Goal: Task Accomplishment & Management: Manage account settings

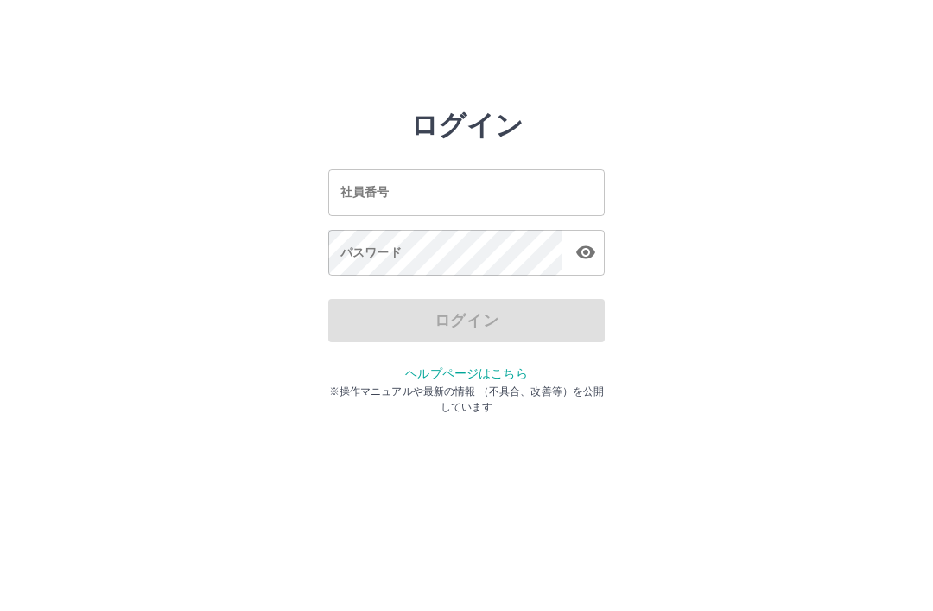
click at [497, 194] on input "社員番号" at bounding box center [466, 192] width 276 height 46
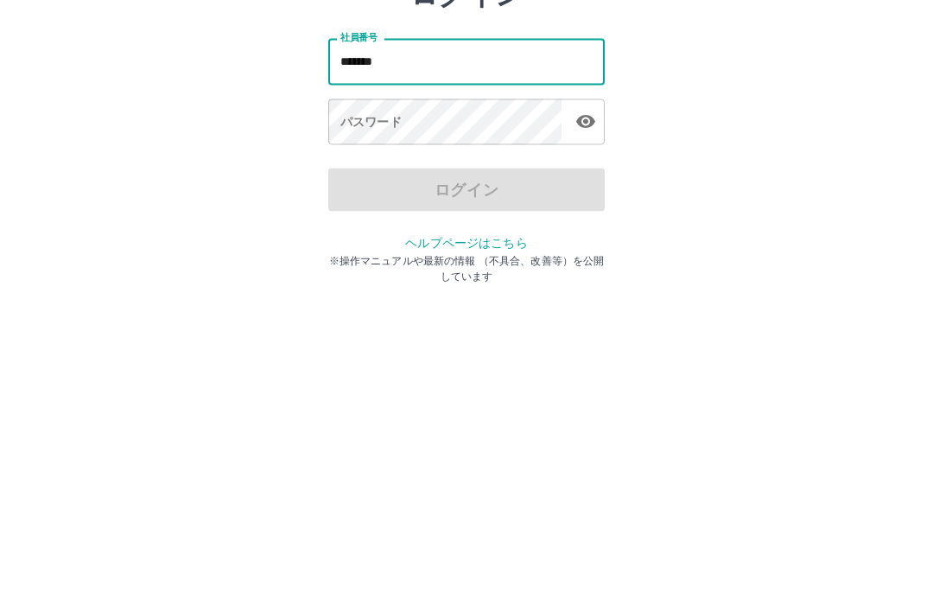
type input "*******"
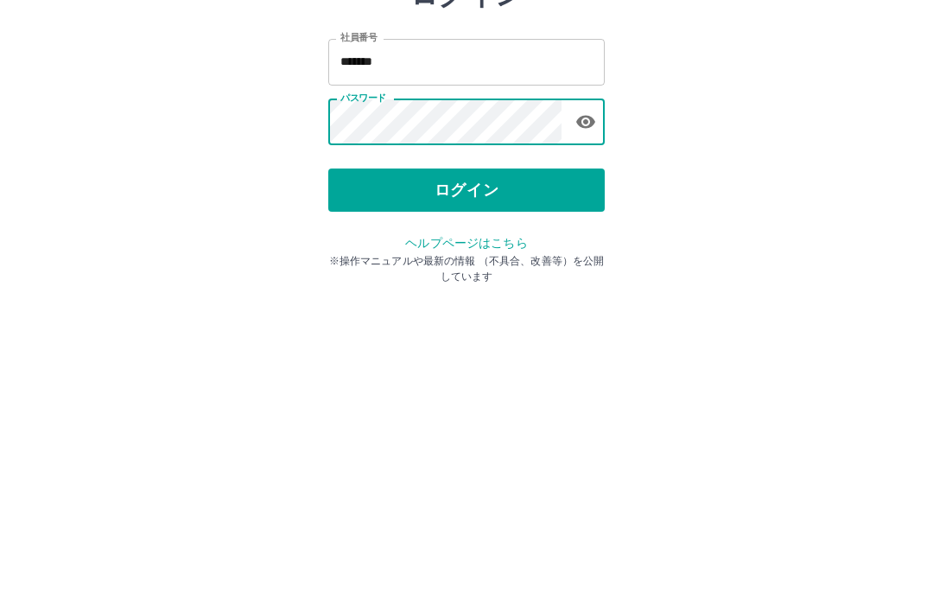
click at [525, 299] on button "ログイン" at bounding box center [466, 320] width 276 height 43
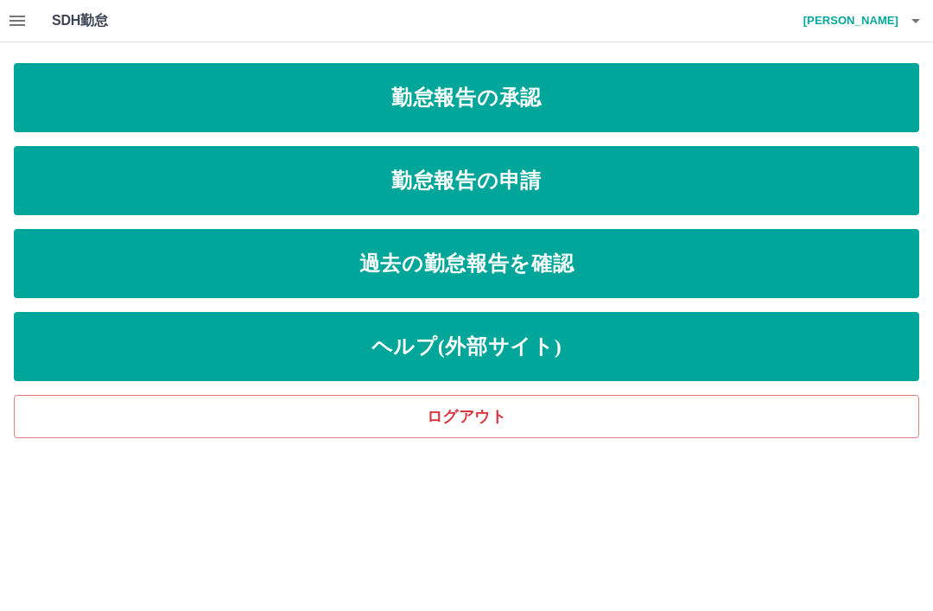
click at [620, 94] on link "勤怠報告の承認" at bounding box center [466, 97] width 905 height 69
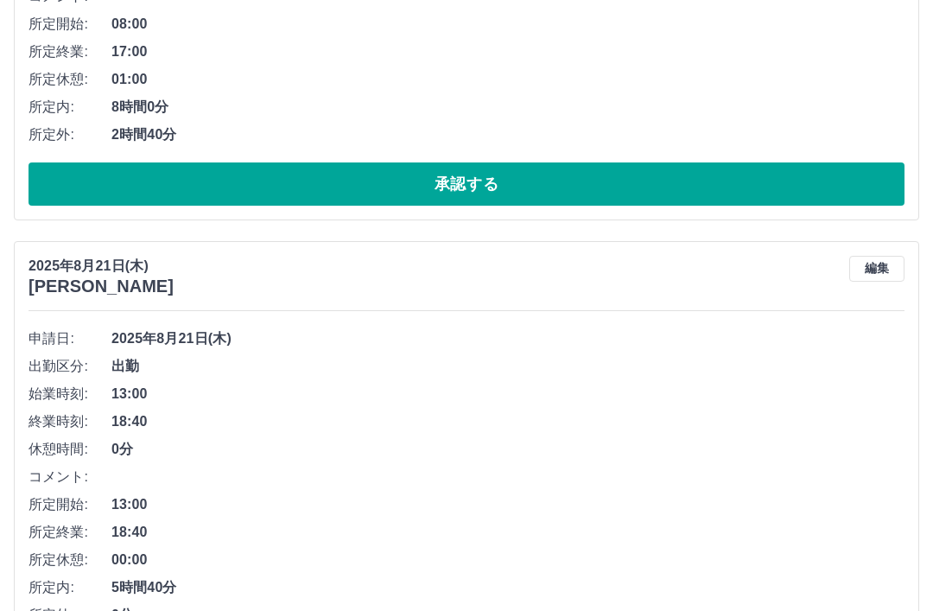
scroll to position [8244, 0]
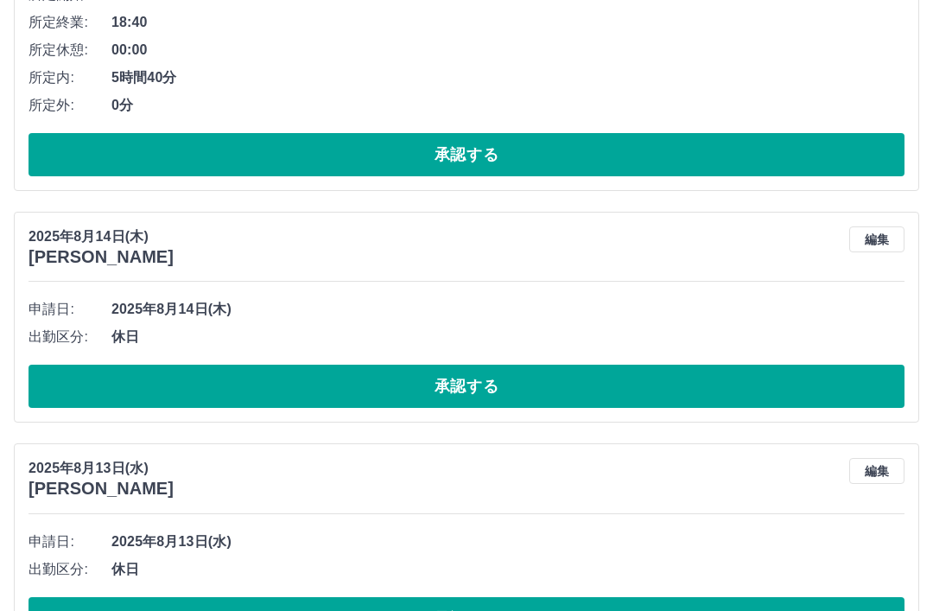
click at [400, 597] on button "承認する" at bounding box center [467, 618] width 876 height 43
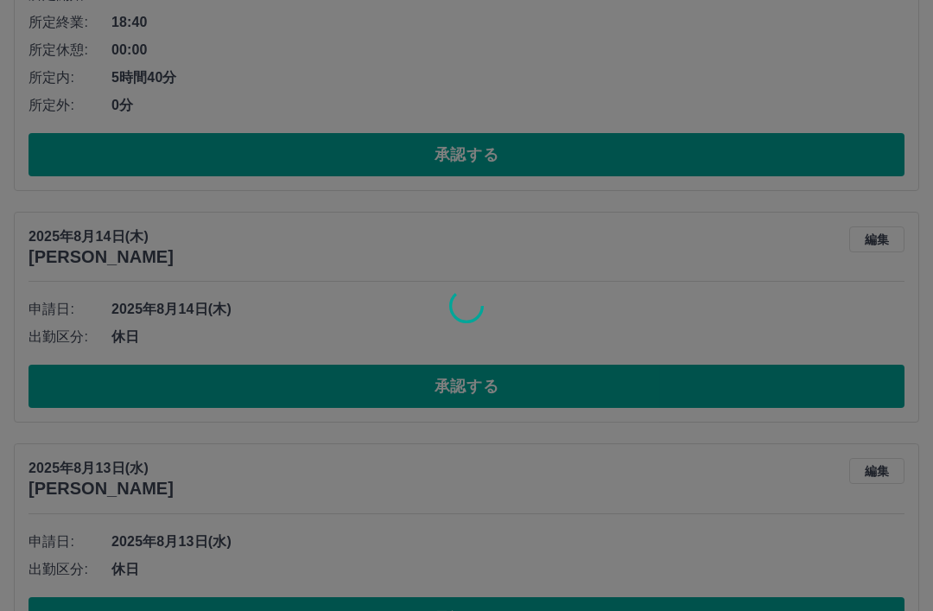
click at [399, 588] on div at bounding box center [466, 305] width 933 height 611
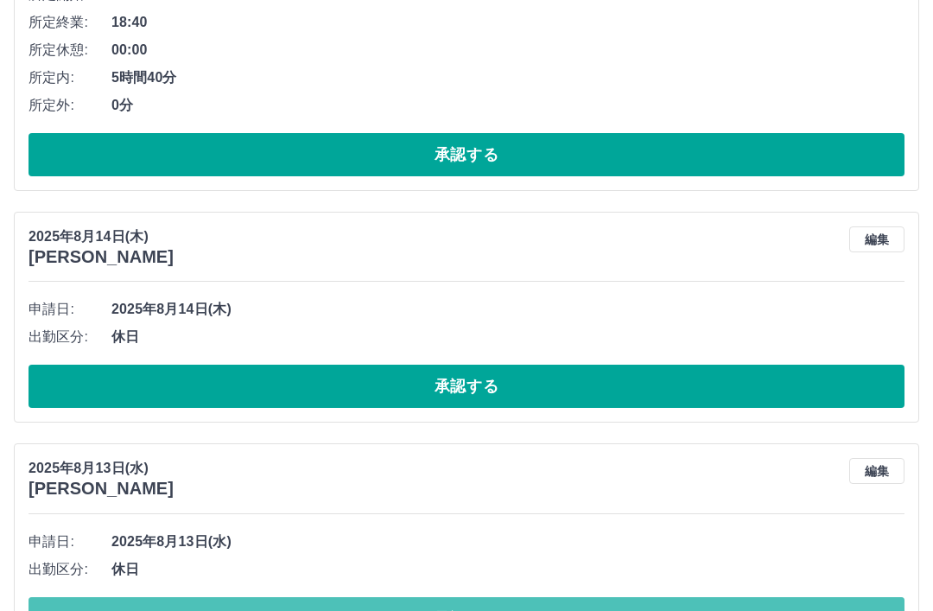
click at [391, 606] on button "承認する" at bounding box center [467, 618] width 876 height 43
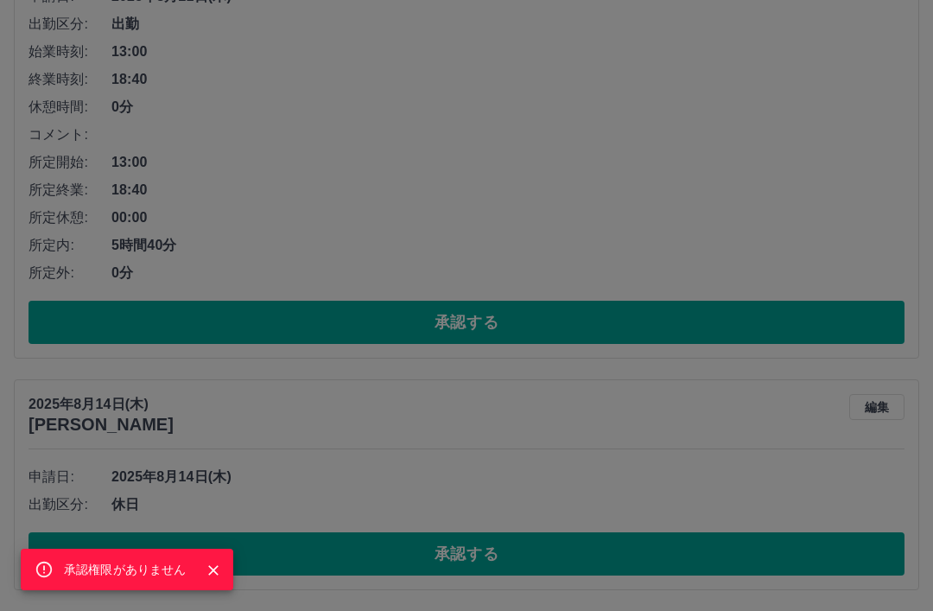
scroll to position [8013, 0]
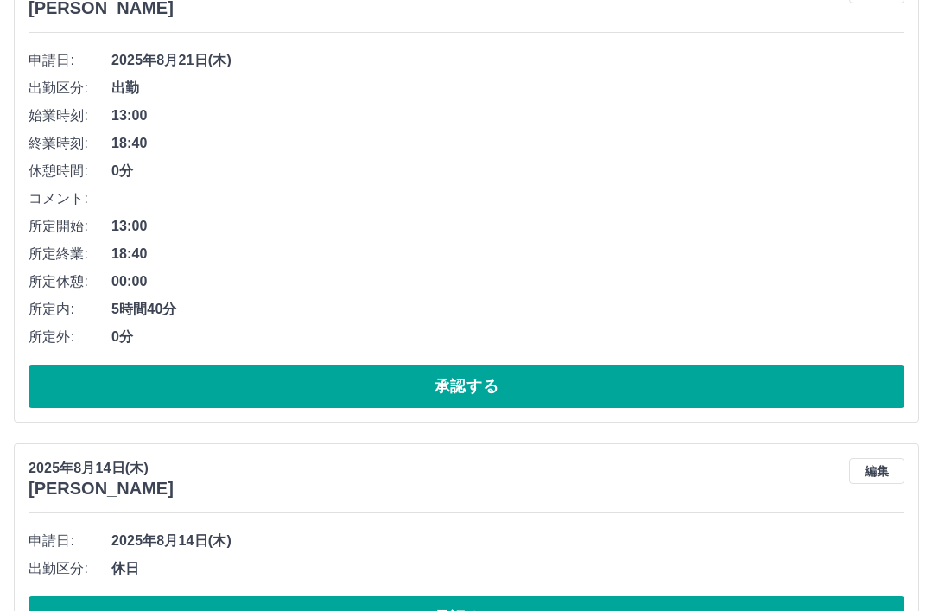
click at [343, 610] on button "承認する" at bounding box center [467, 617] width 876 height 43
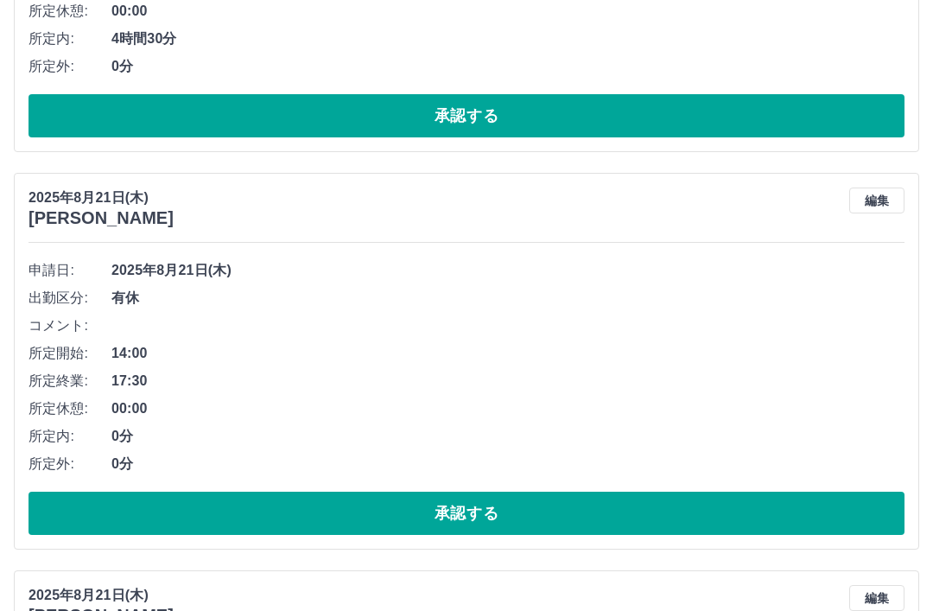
scroll to position [7781, 0]
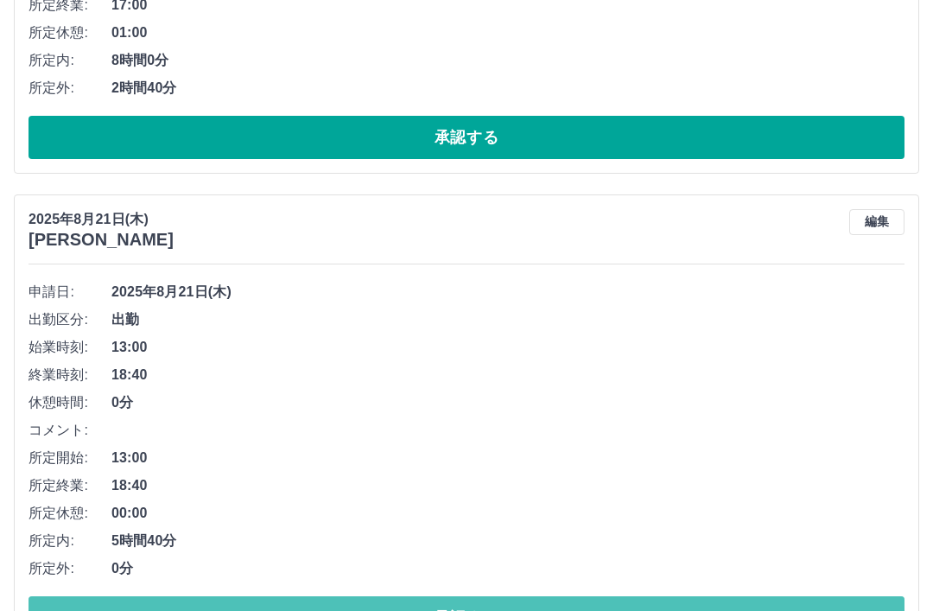
click at [321, 610] on button "承認する" at bounding box center [467, 617] width 876 height 43
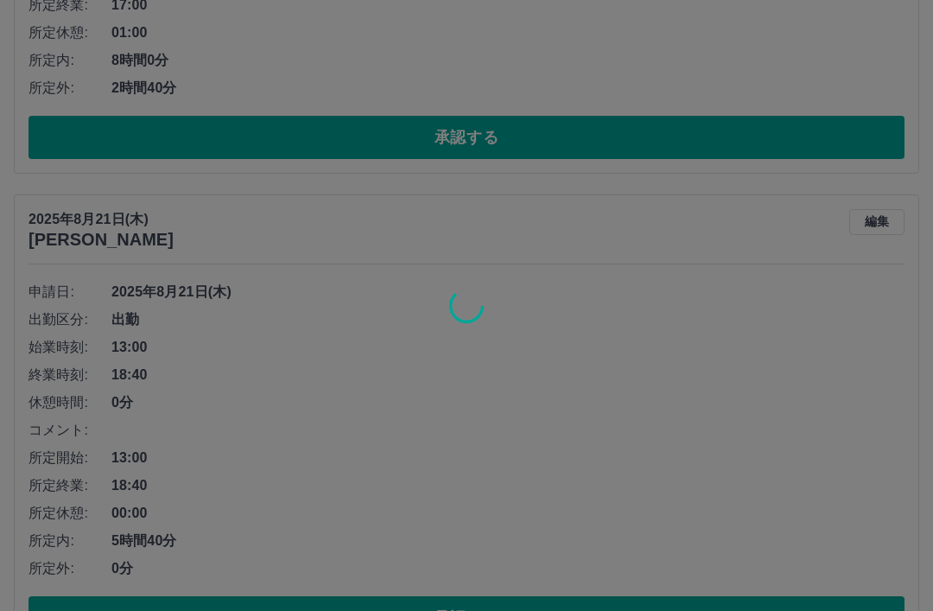
scroll to position [7301, 0]
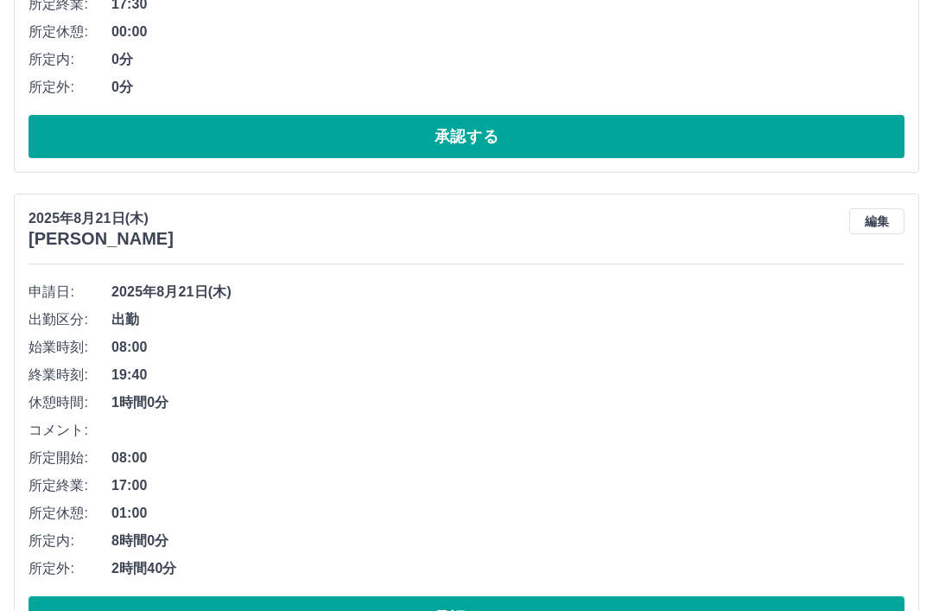
click at [401, 607] on button "承認する" at bounding box center [467, 617] width 876 height 43
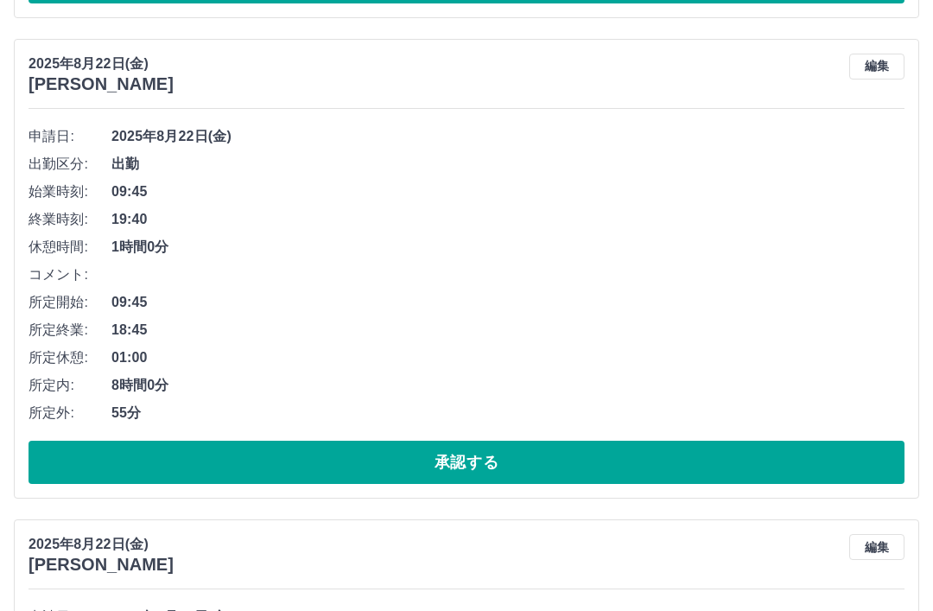
scroll to position [3941, 0]
click at [324, 448] on button "承認する" at bounding box center [467, 462] width 876 height 43
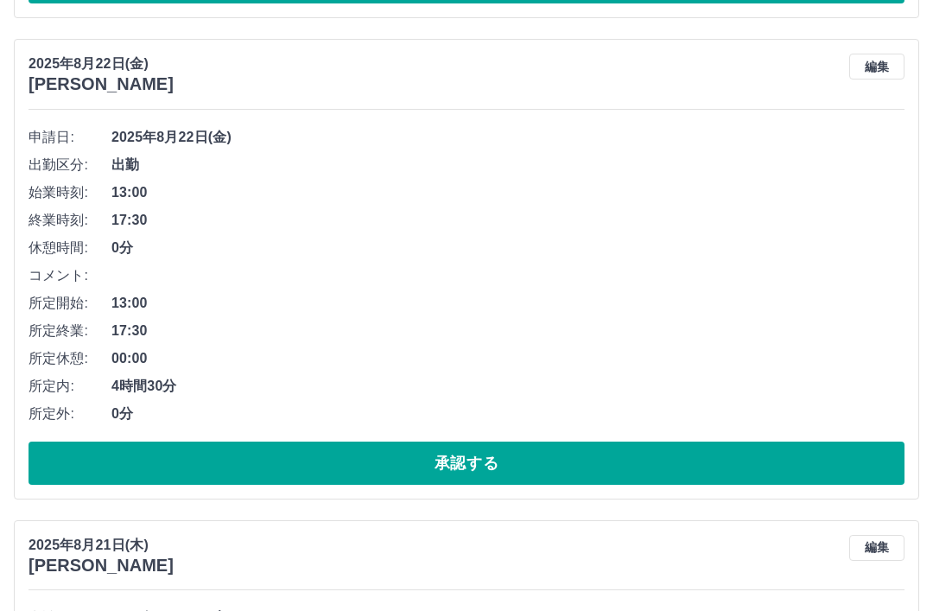
scroll to position [6340, 0]
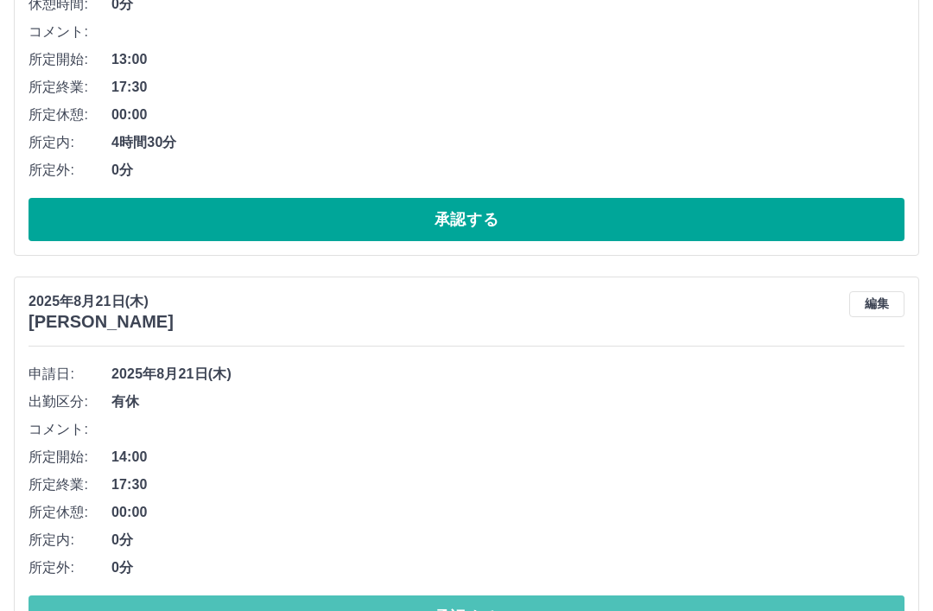
click at [330, 607] on button "承認する" at bounding box center [467, 616] width 876 height 43
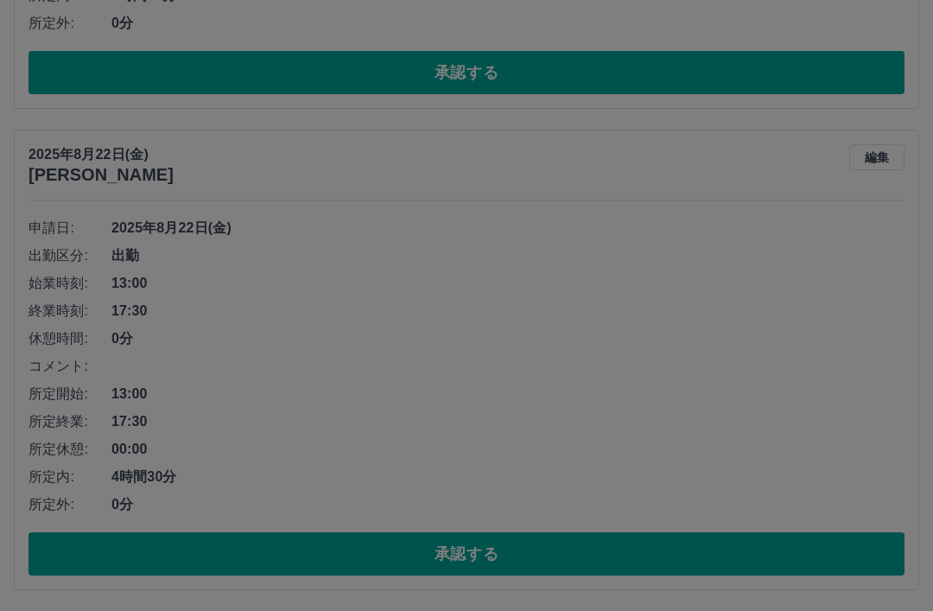
scroll to position [5942, 0]
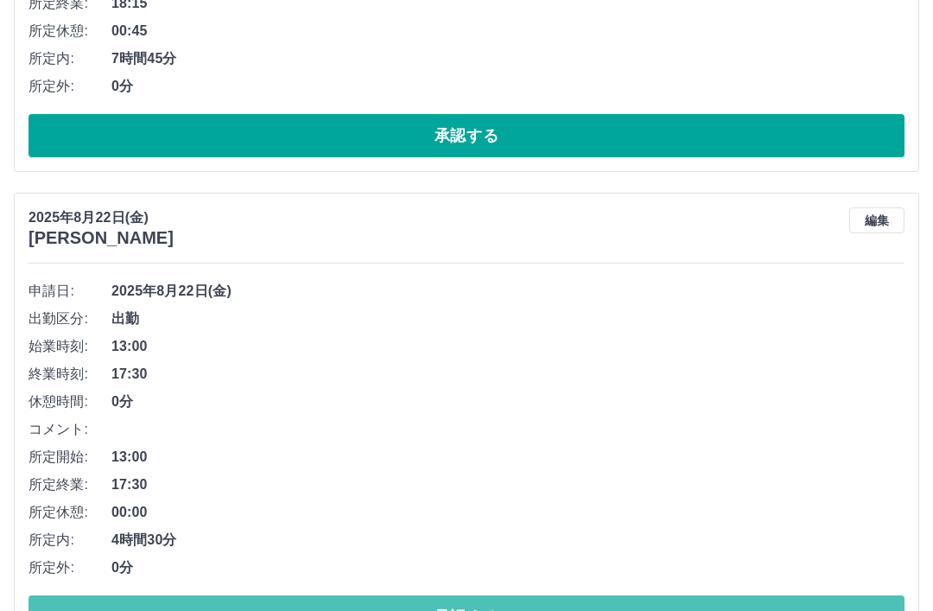
click at [335, 607] on button "承認する" at bounding box center [467, 616] width 876 height 43
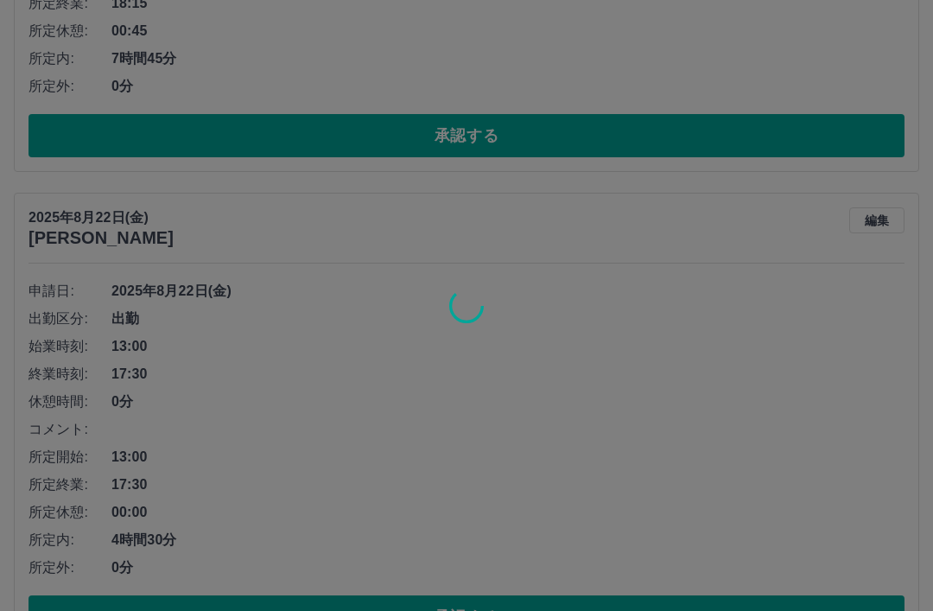
scroll to position [5462, 0]
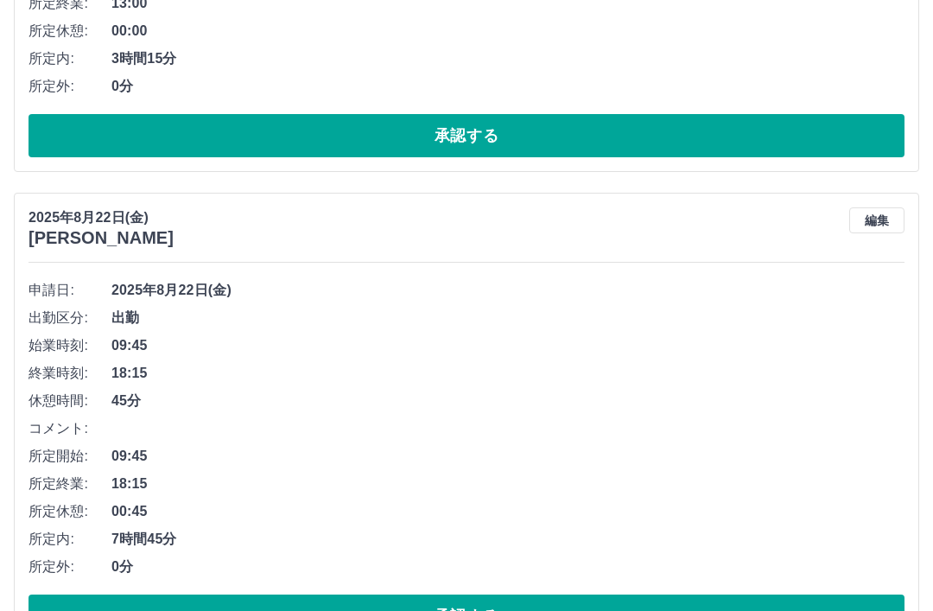
click at [297, 609] on button "承認する" at bounding box center [467, 615] width 876 height 43
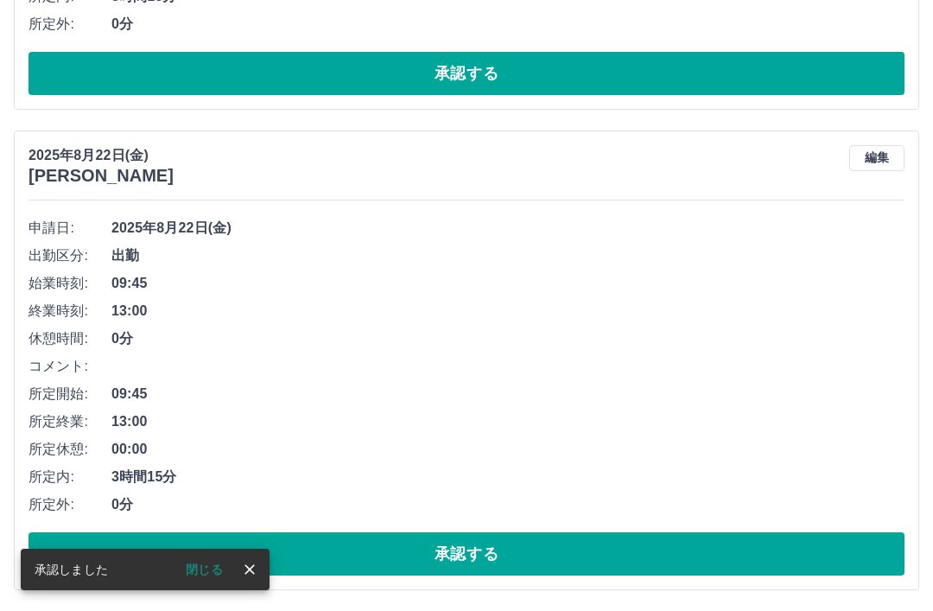
scroll to position [4982, 0]
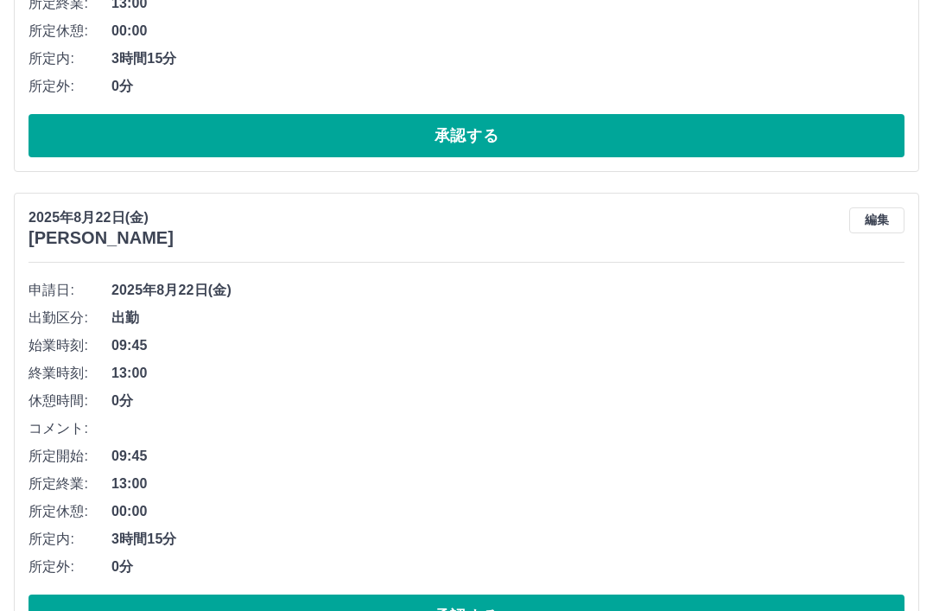
click at [610, 603] on button "承認する" at bounding box center [467, 615] width 876 height 43
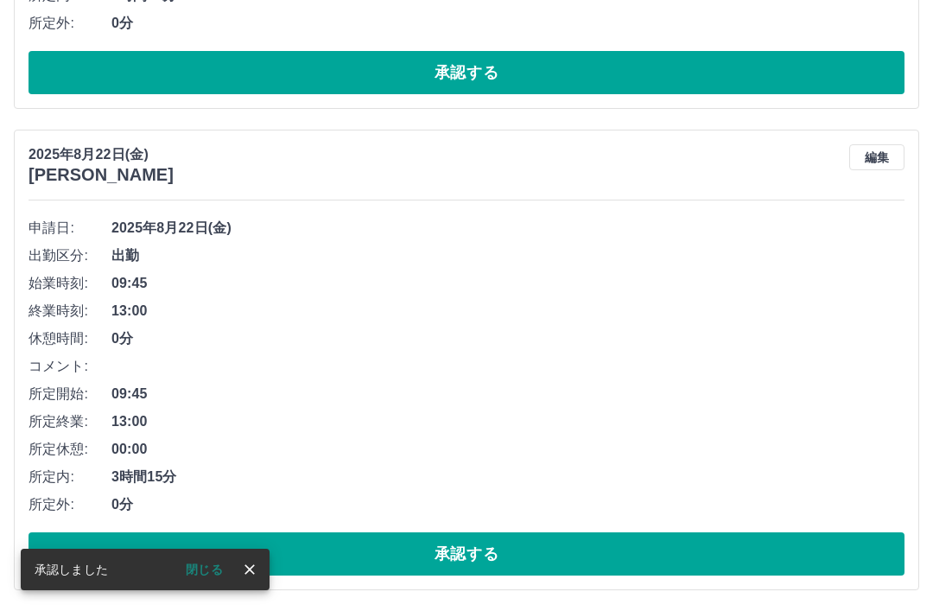
scroll to position [4501, 0]
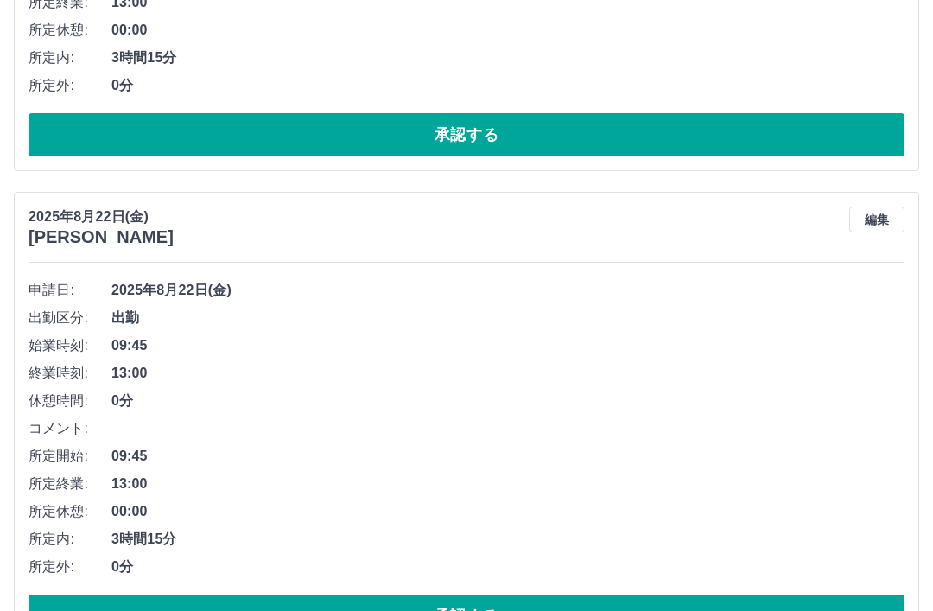
click at [590, 610] on button "承認する" at bounding box center [467, 615] width 876 height 43
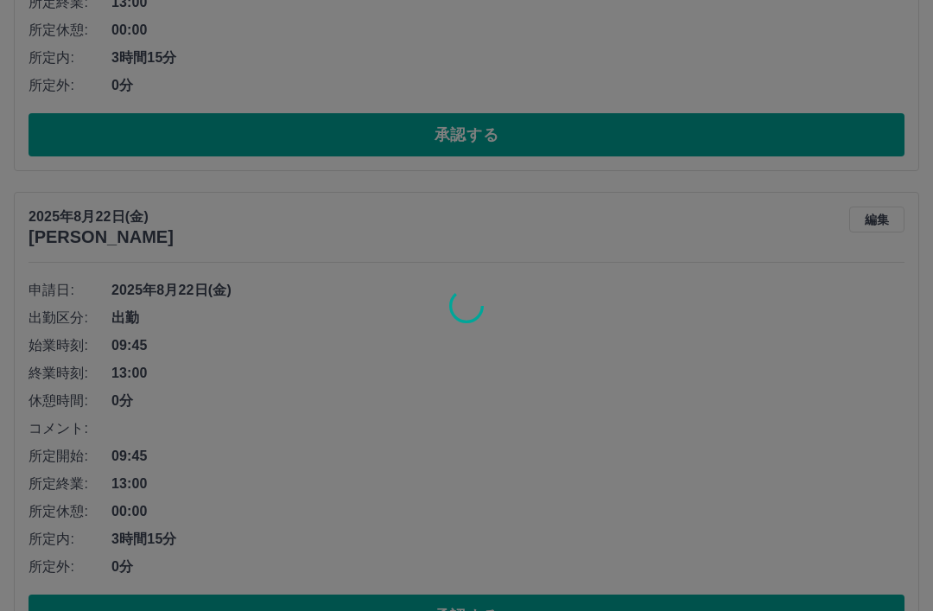
scroll to position [4021, 0]
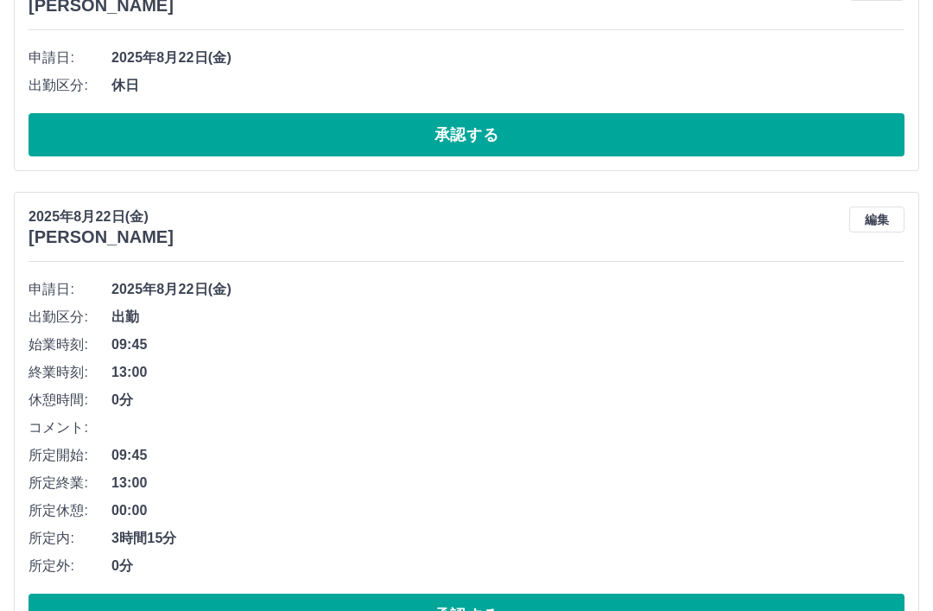
click at [613, 607] on button "承認する" at bounding box center [467, 615] width 876 height 43
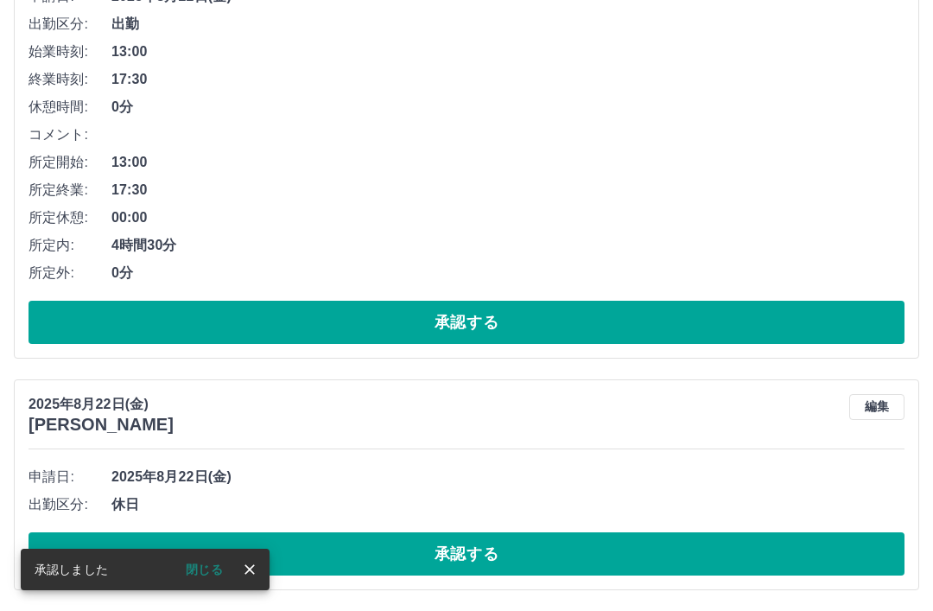
scroll to position [3541, 0]
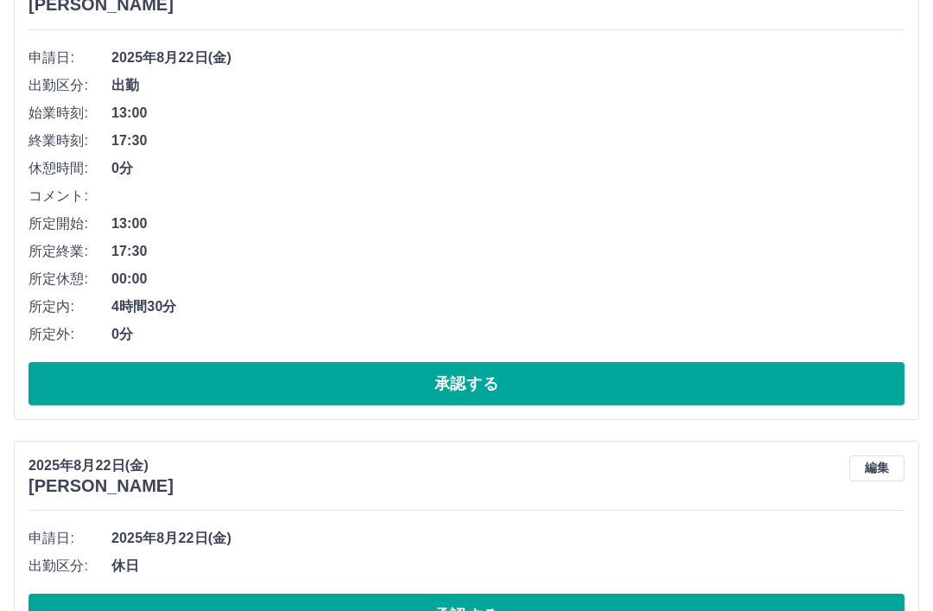
click at [605, 610] on button "承認する" at bounding box center [467, 615] width 876 height 43
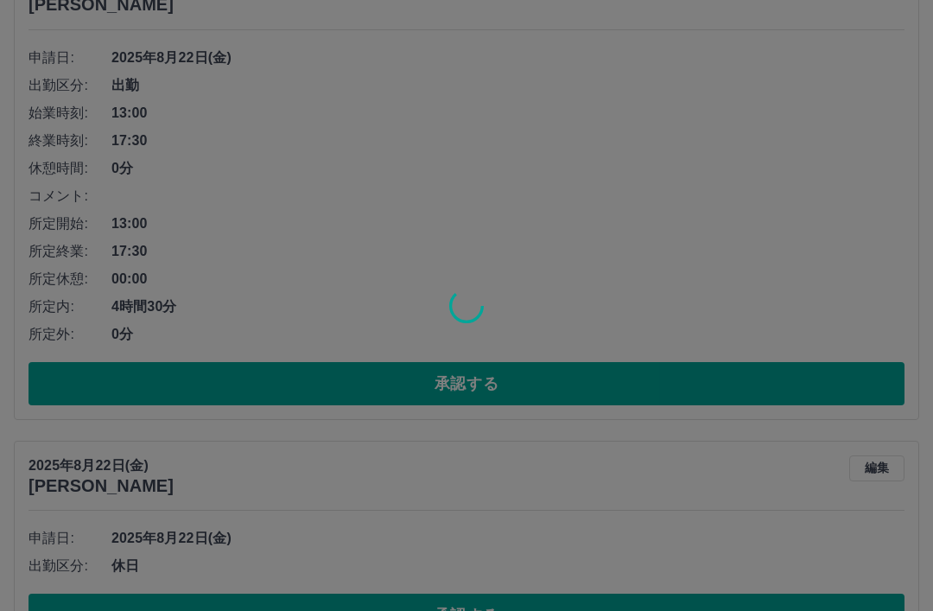
scroll to position [3309, 0]
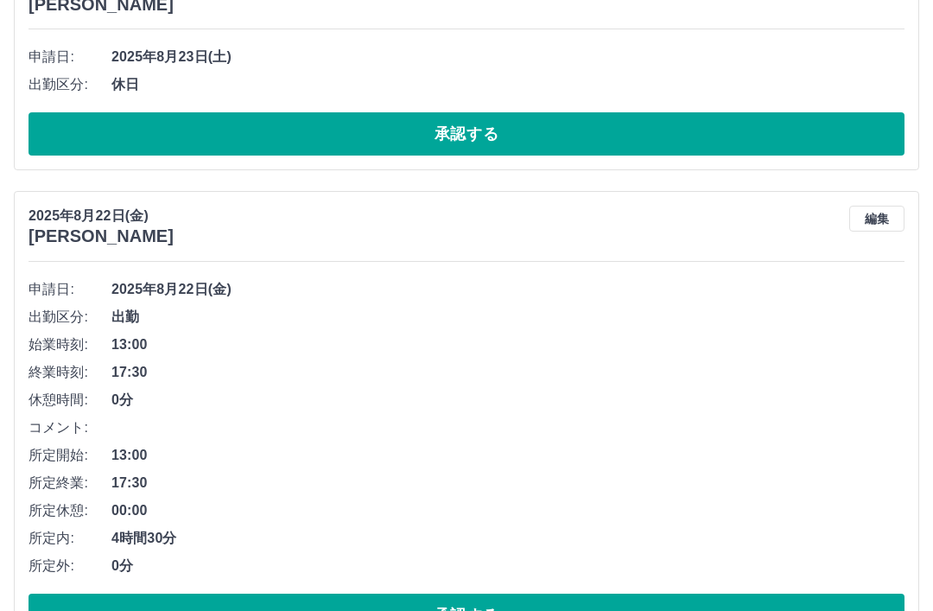
click at [364, 601] on button "承認する" at bounding box center [467, 615] width 876 height 43
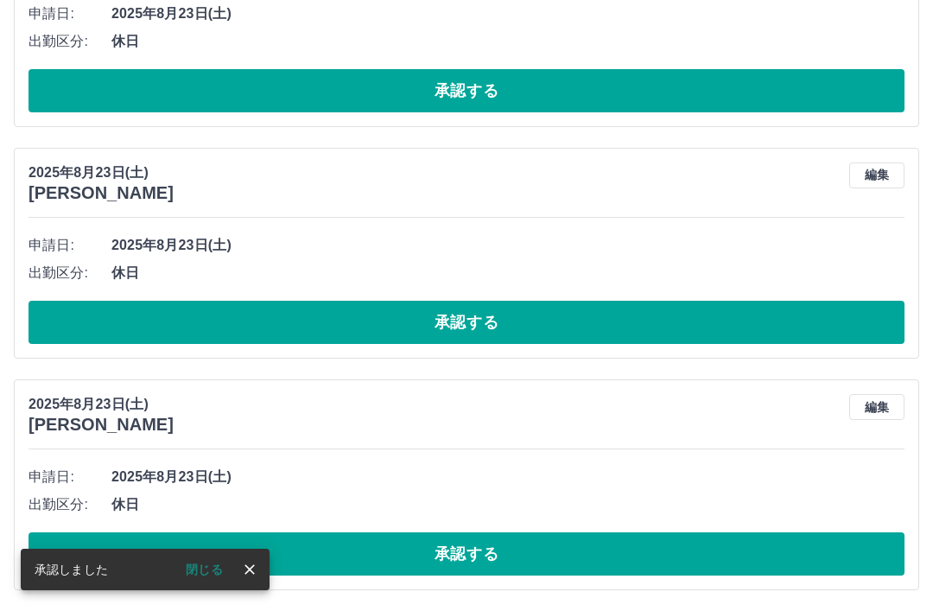
scroll to position [2829, 0]
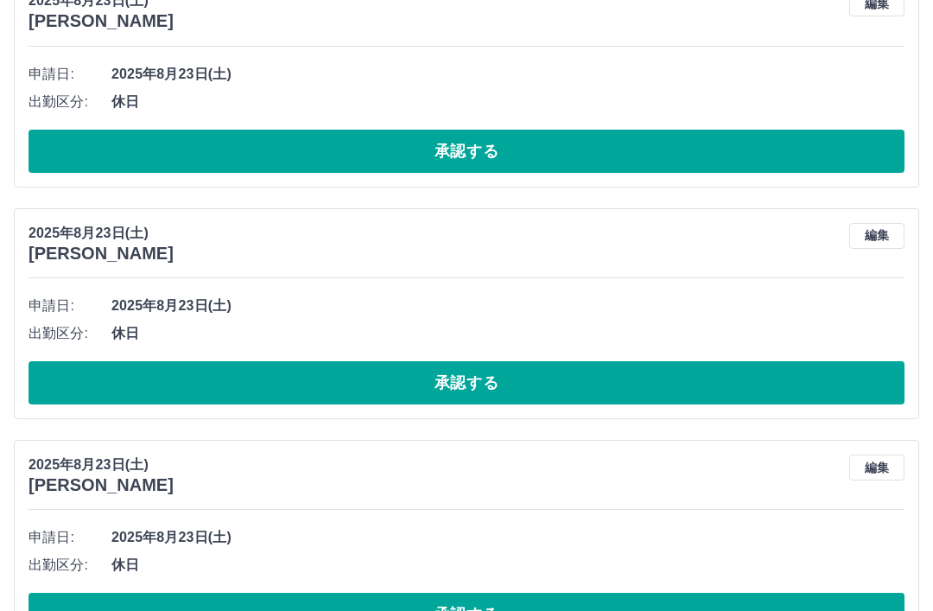
click at [321, 607] on button "承認する" at bounding box center [467, 614] width 876 height 43
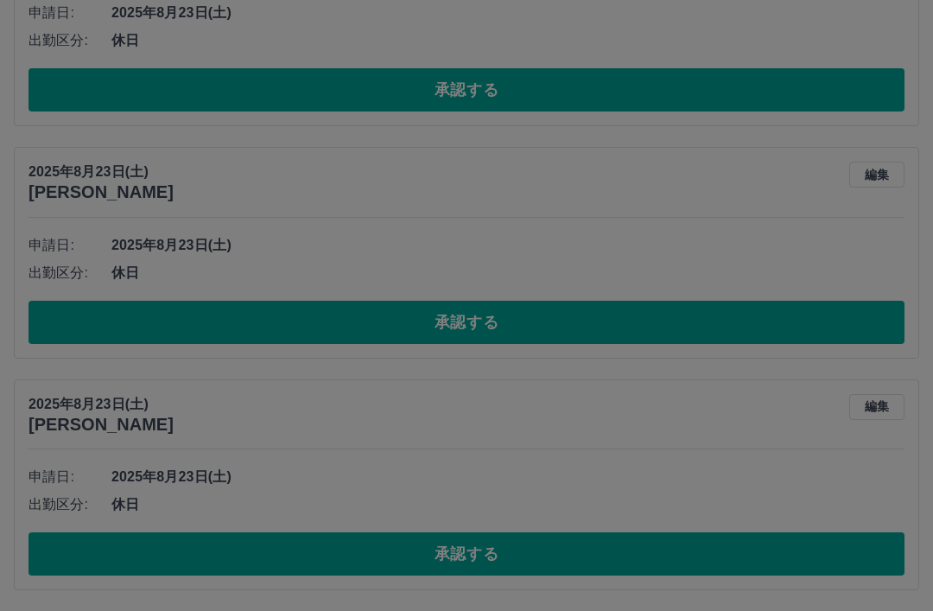
scroll to position [2597, 0]
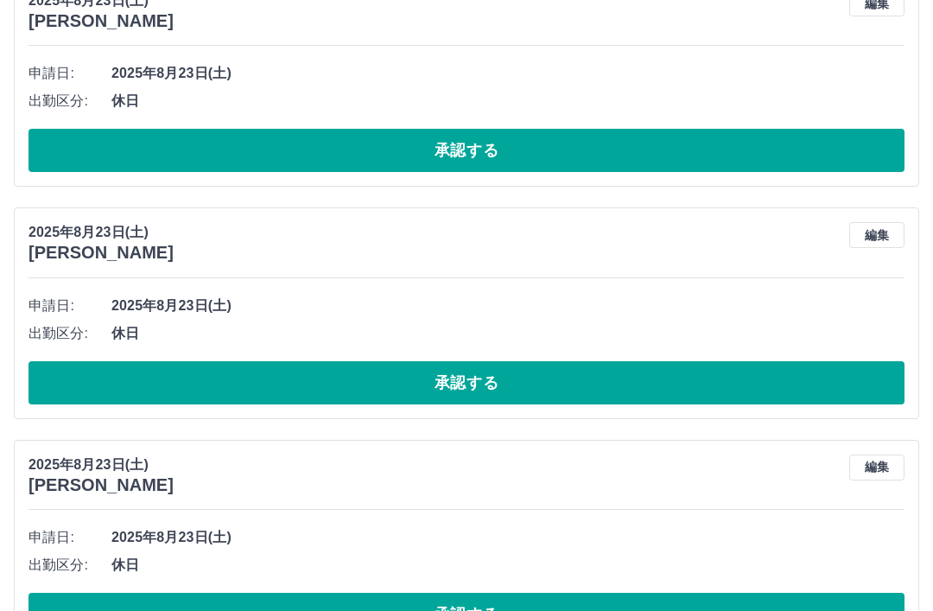
click at [253, 601] on button "承認する" at bounding box center [467, 614] width 876 height 43
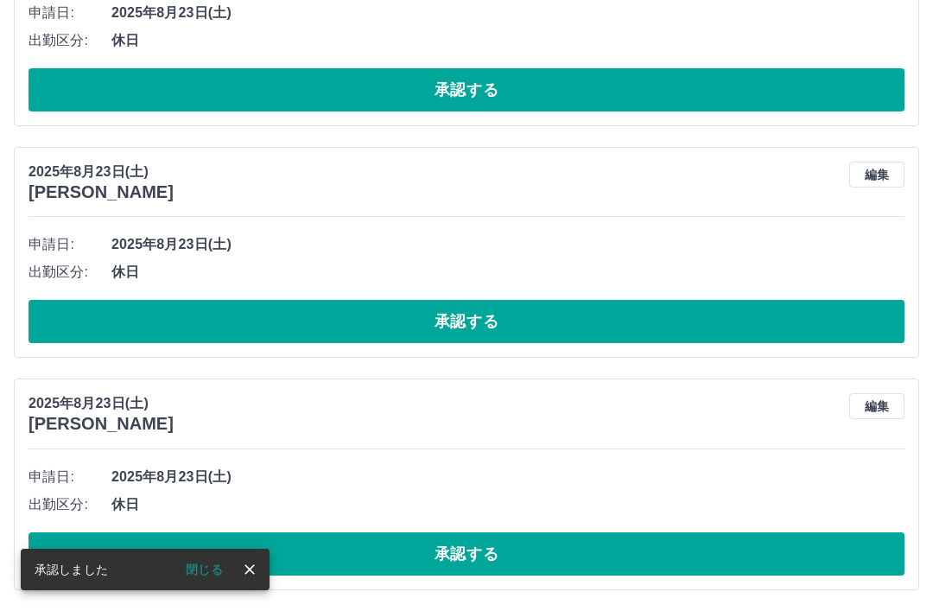
scroll to position [2366, 0]
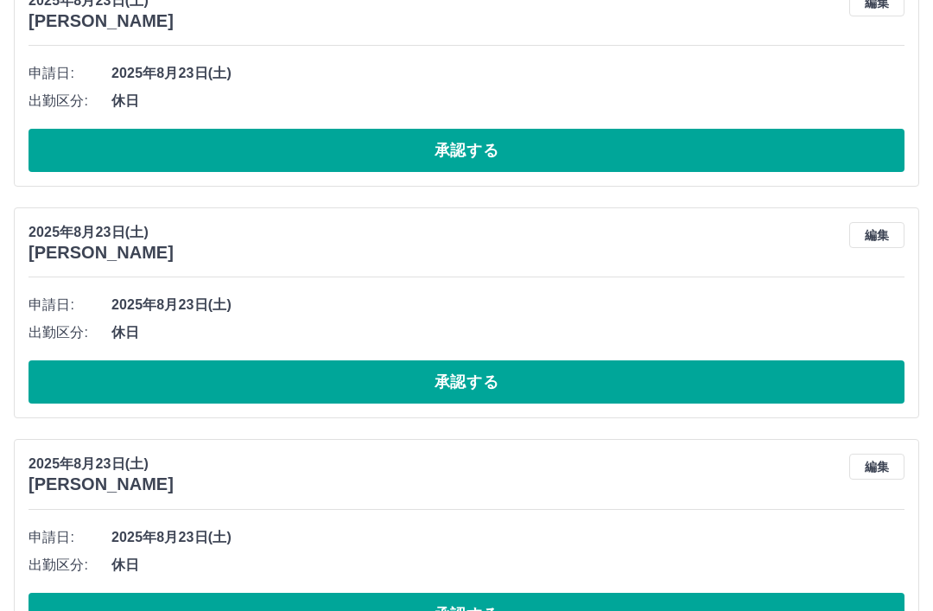
click at [357, 605] on button "承認する" at bounding box center [467, 614] width 876 height 43
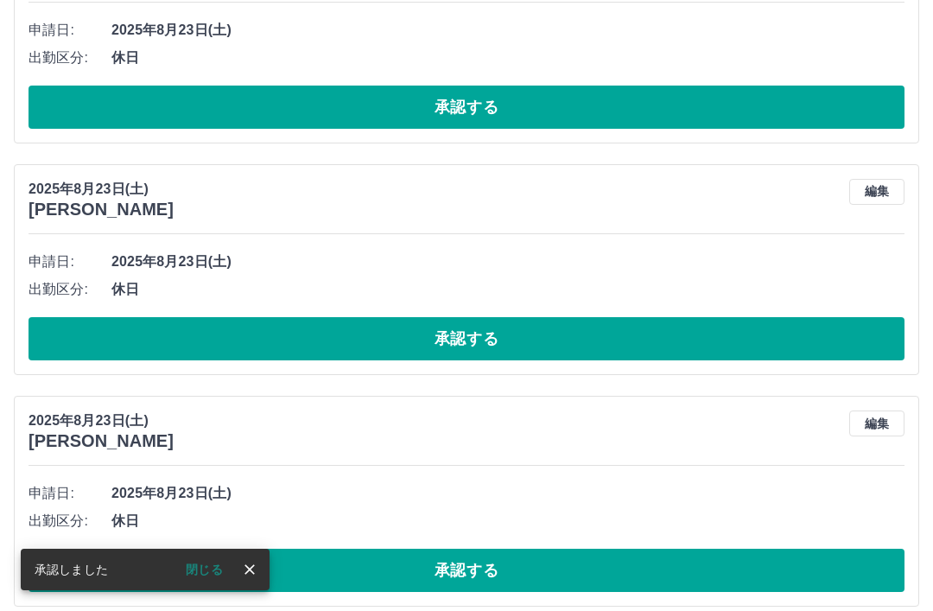
scroll to position [2174, 0]
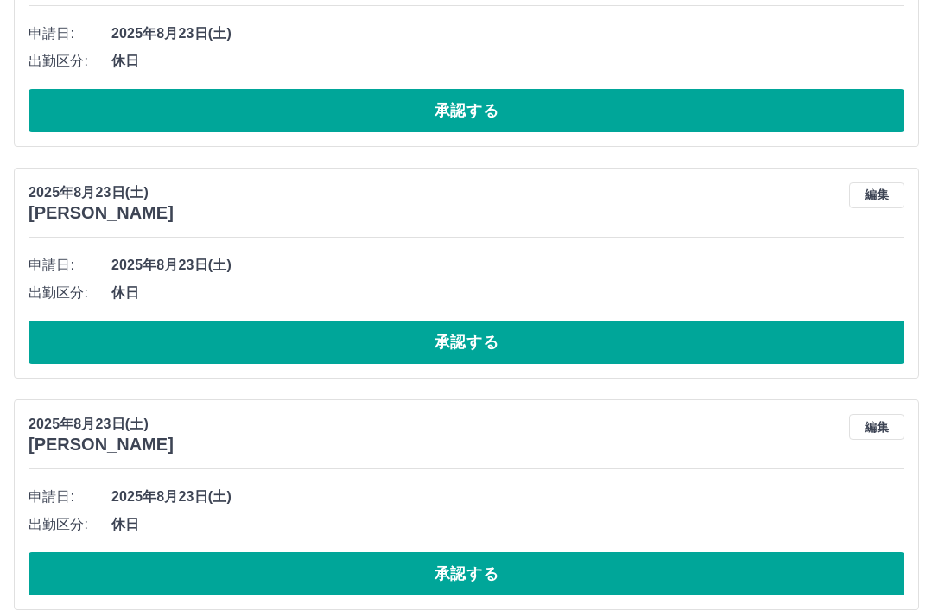
click at [403, 568] on button "承認する" at bounding box center [467, 573] width 876 height 43
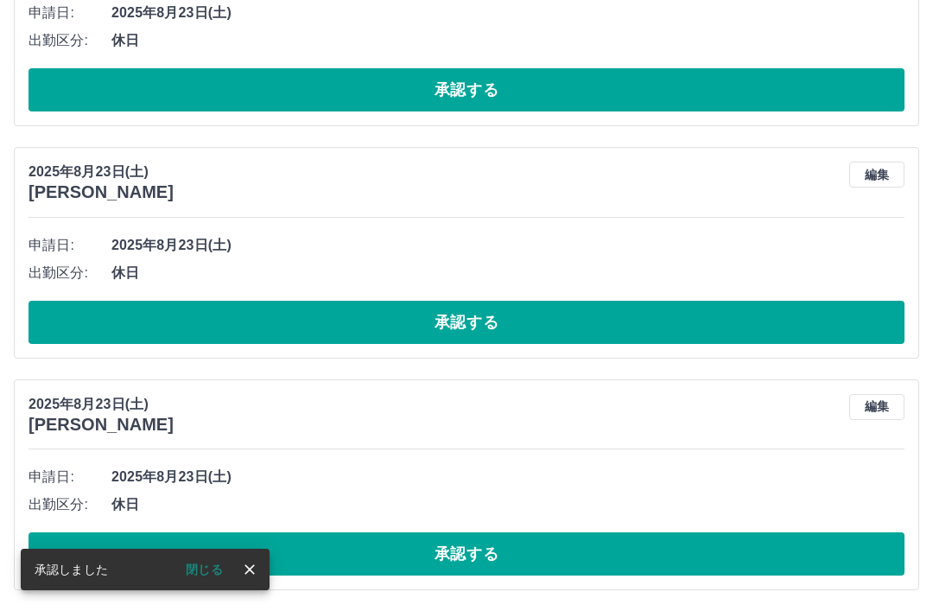
scroll to position [1958, 0]
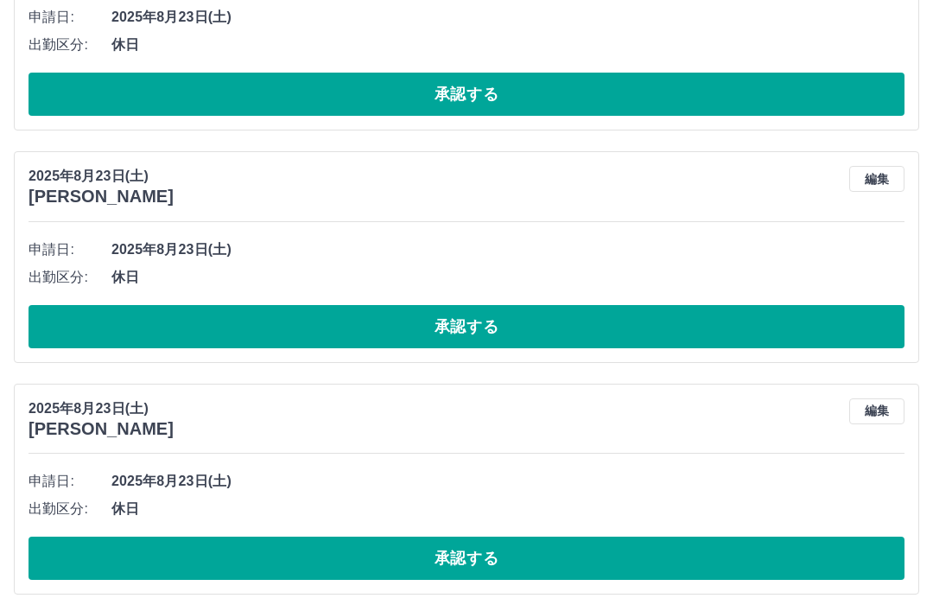
click at [370, 549] on button "承認する" at bounding box center [467, 558] width 876 height 43
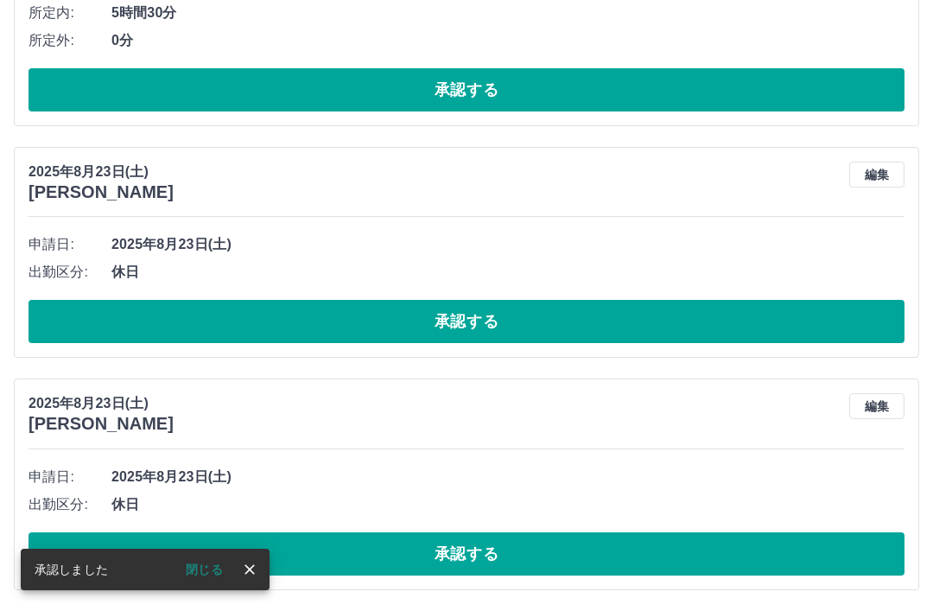
scroll to position [1726, 0]
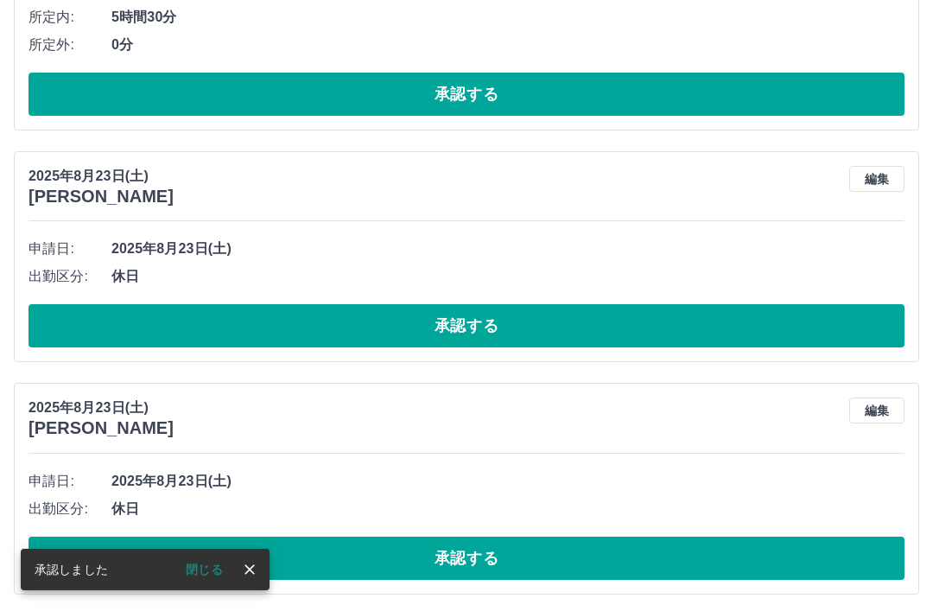
click at [370, 550] on button "承認する" at bounding box center [467, 558] width 876 height 43
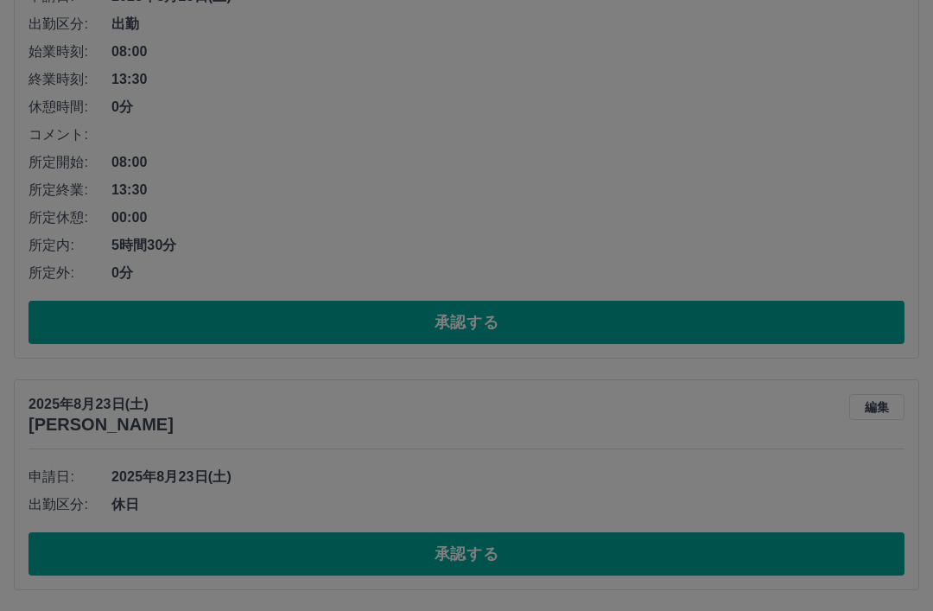
scroll to position [1495, 0]
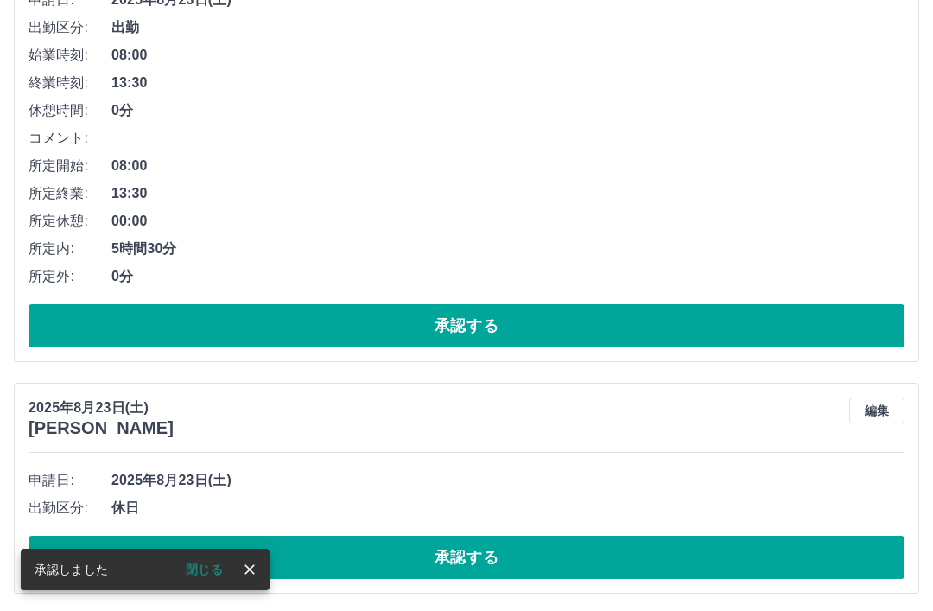
click at [420, 549] on button "承認する" at bounding box center [467, 557] width 876 height 43
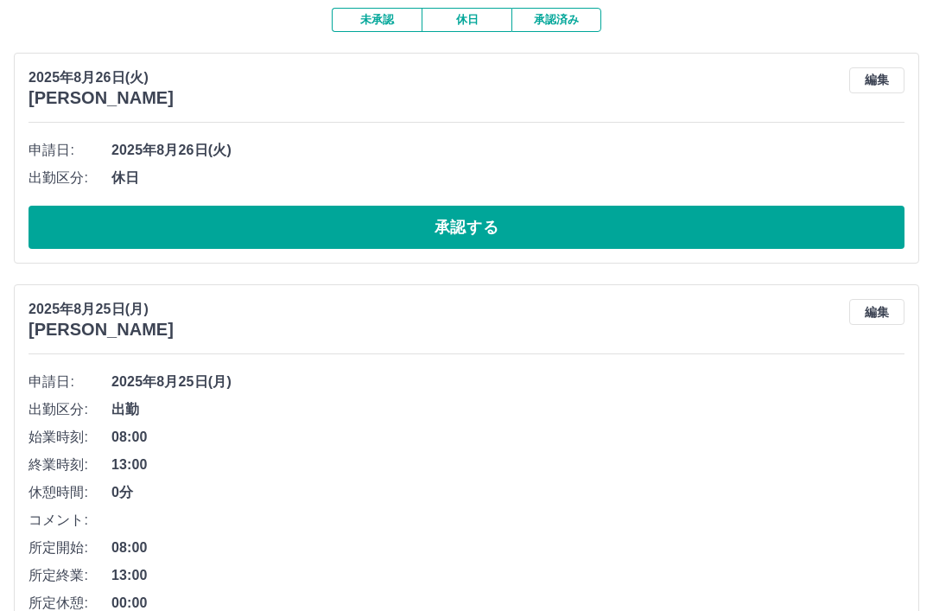
scroll to position [0, 0]
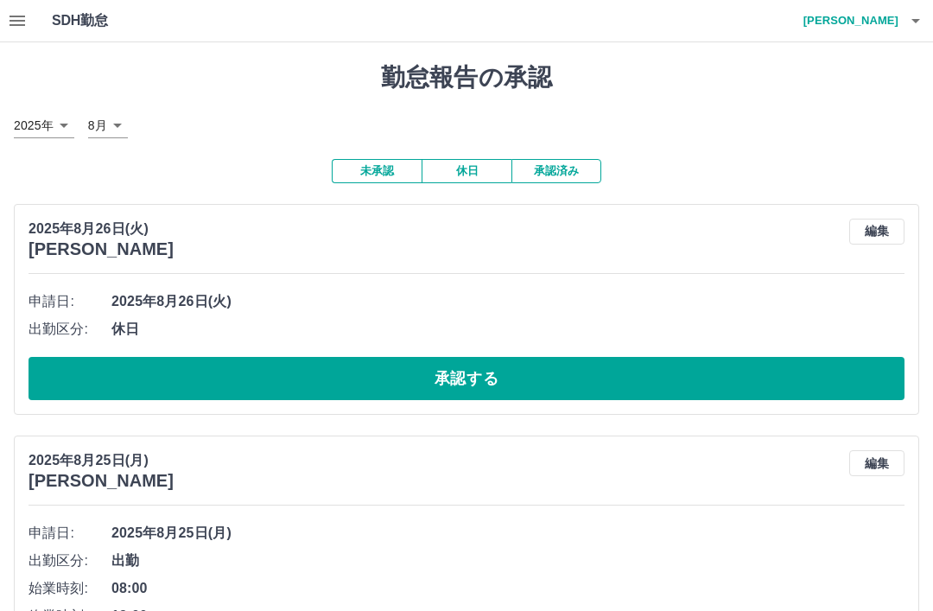
click at [870, 17] on h4 "[PERSON_NAME]" at bounding box center [847, 20] width 104 height 41
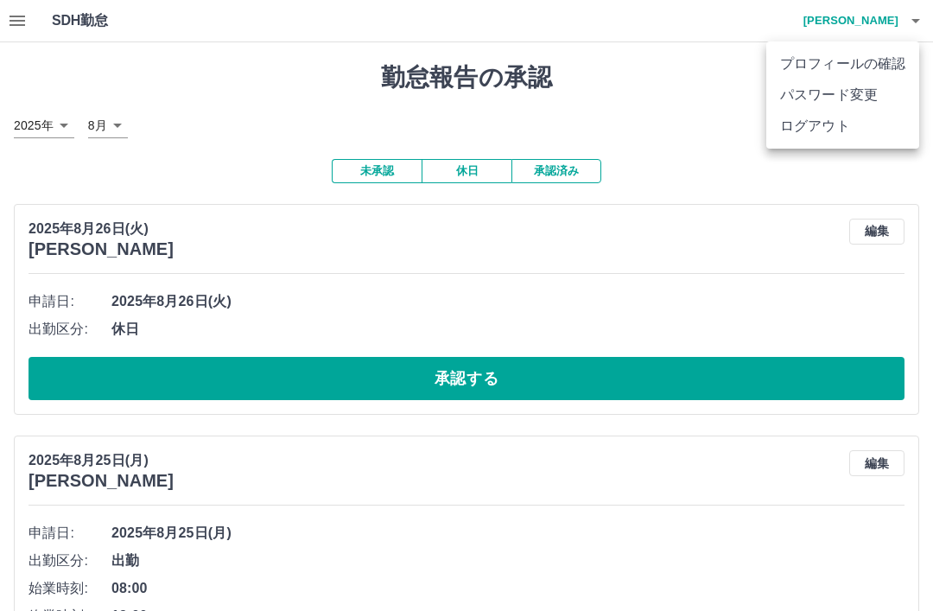
click at [814, 128] on li "ログアウト" at bounding box center [842, 126] width 153 height 31
